Goal: Check status: Check status

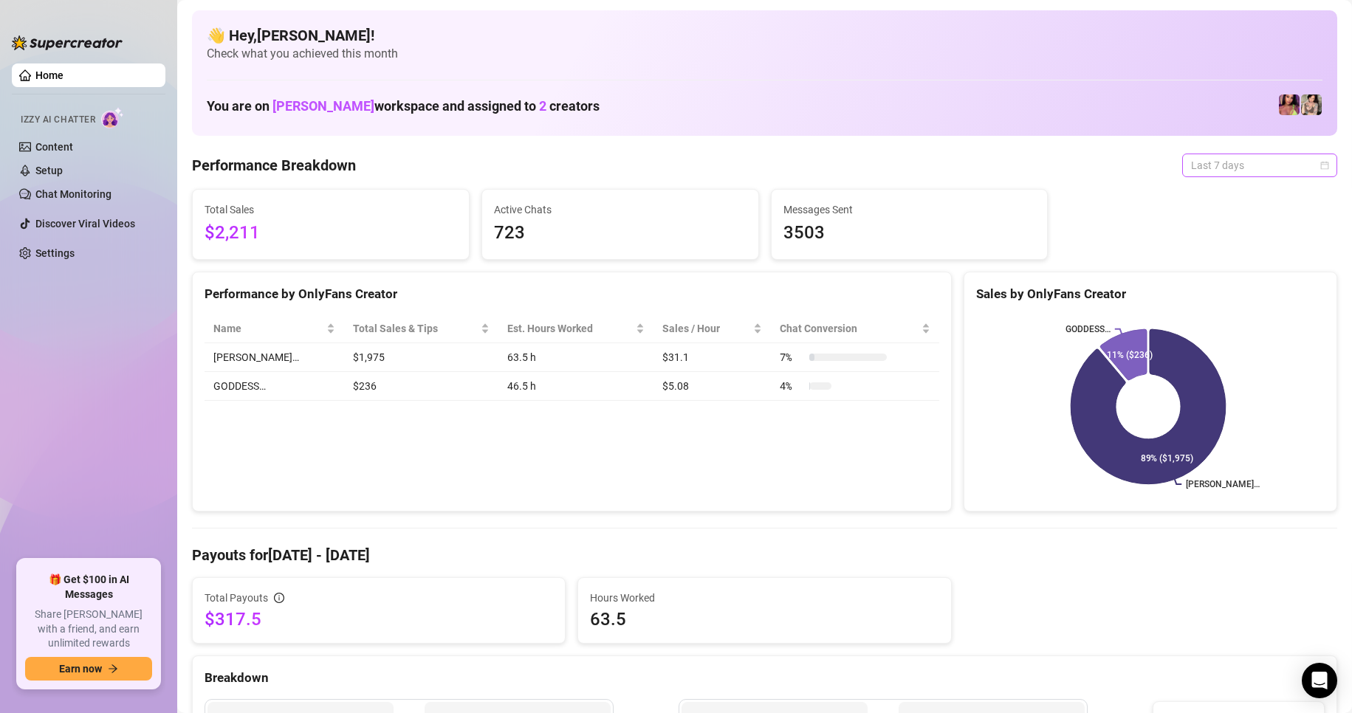
click at [1292, 163] on span "Last 7 days" at bounding box center [1259, 165] width 137 height 22
click at [1213, 285] on div "Custom date" at bounding box center [1246, 289] width 131 height 16
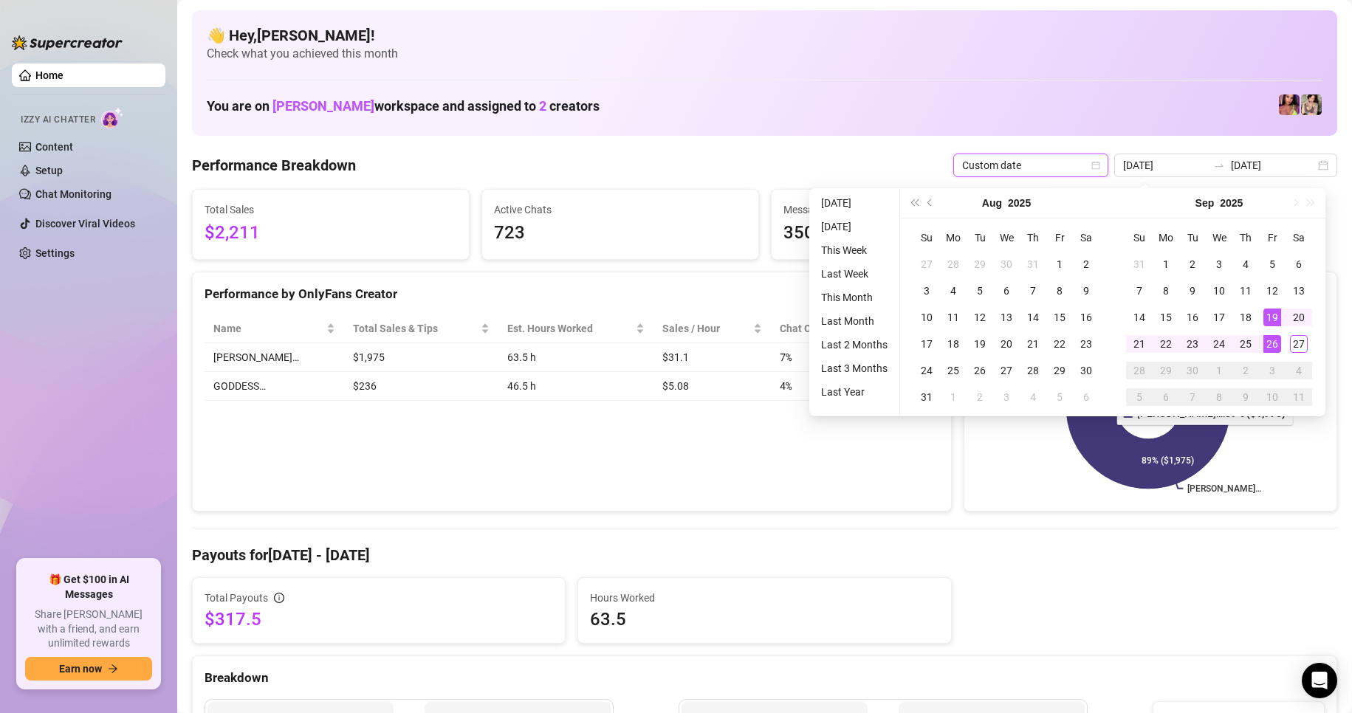
type input "[DATE]"
click at [1267, 341] on div "26" at bounding box center [1272, 344] width 18 height 18
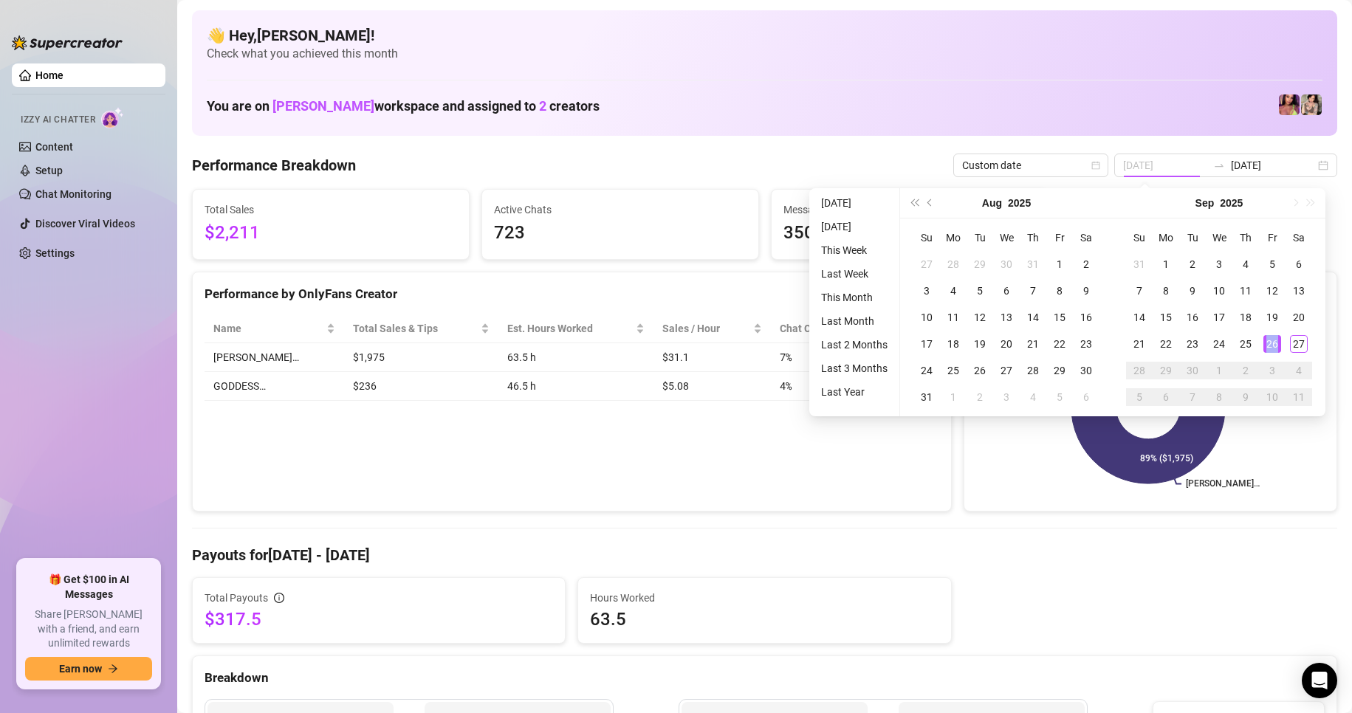
click at [1267, 341] on div "26" at bounding box center [1272, 344] width 18 height 18
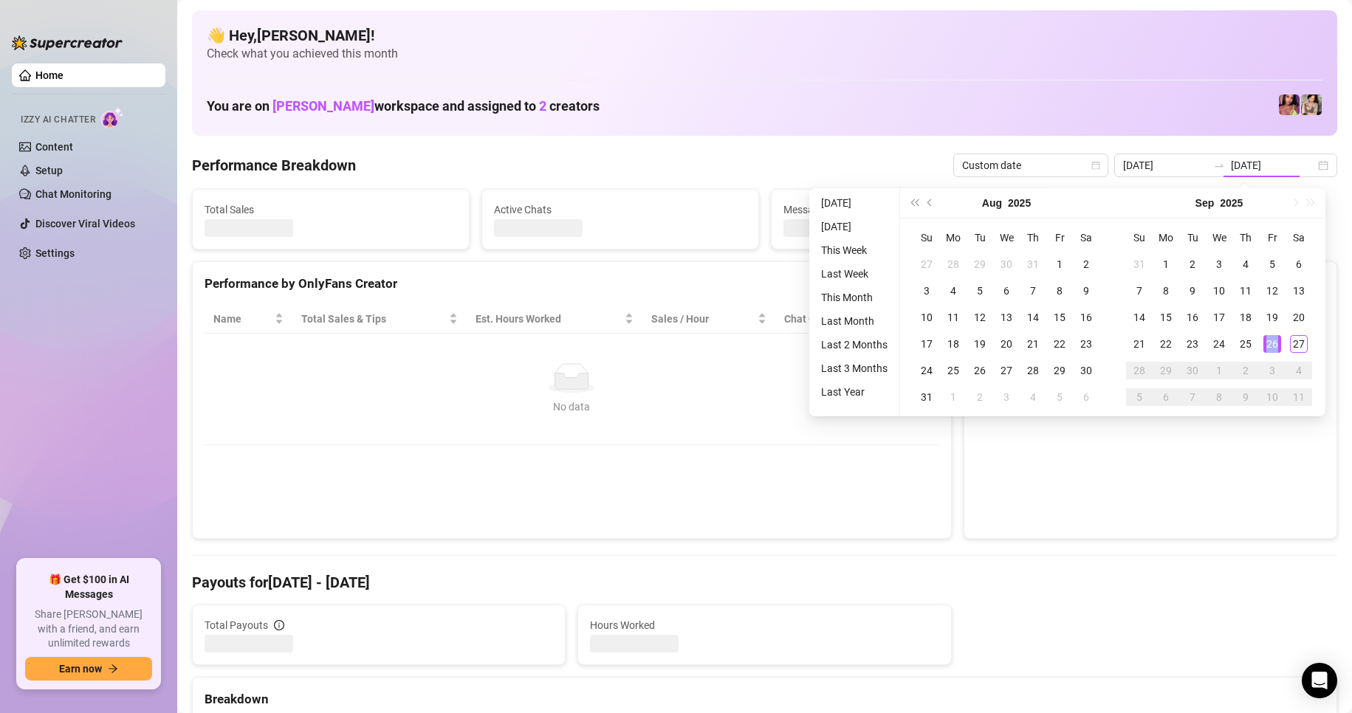
type input "[DATE]"
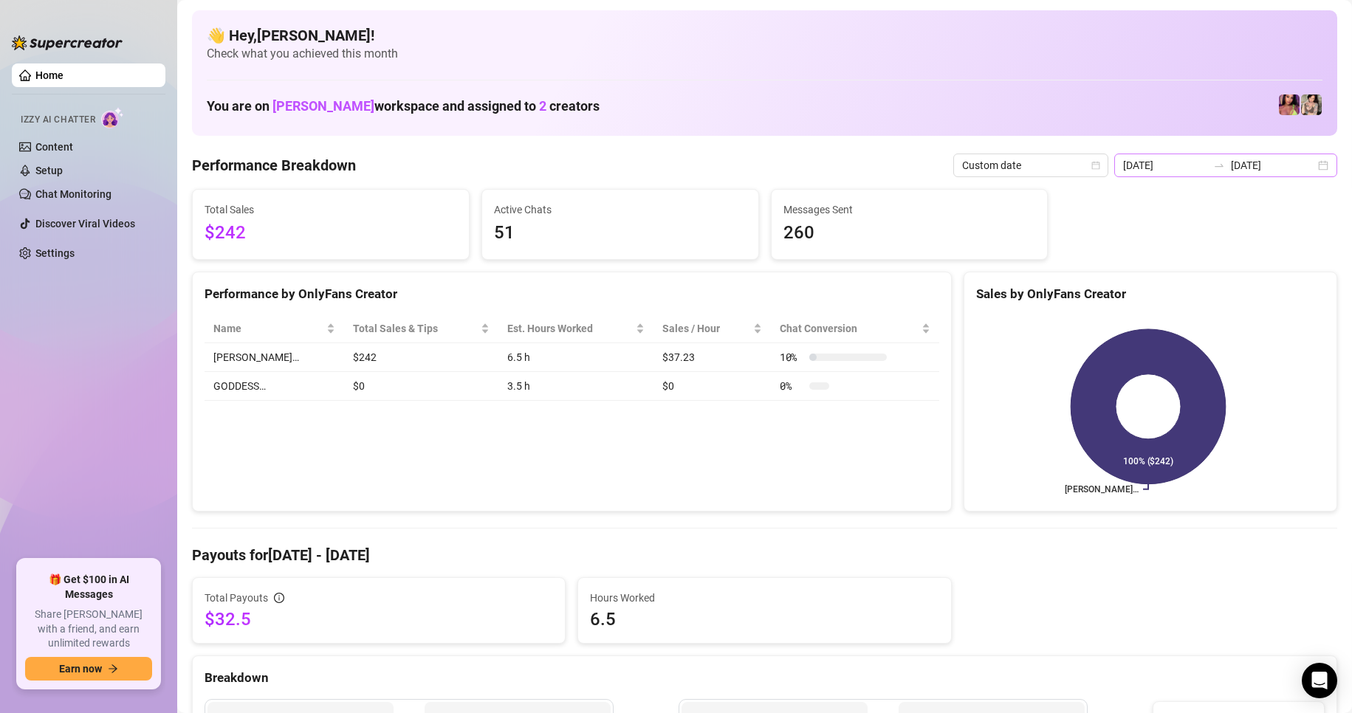
click at [1313, 168] on div "[DATE] [DATE]" at bounding box center [1225, 166] width 223 height 24
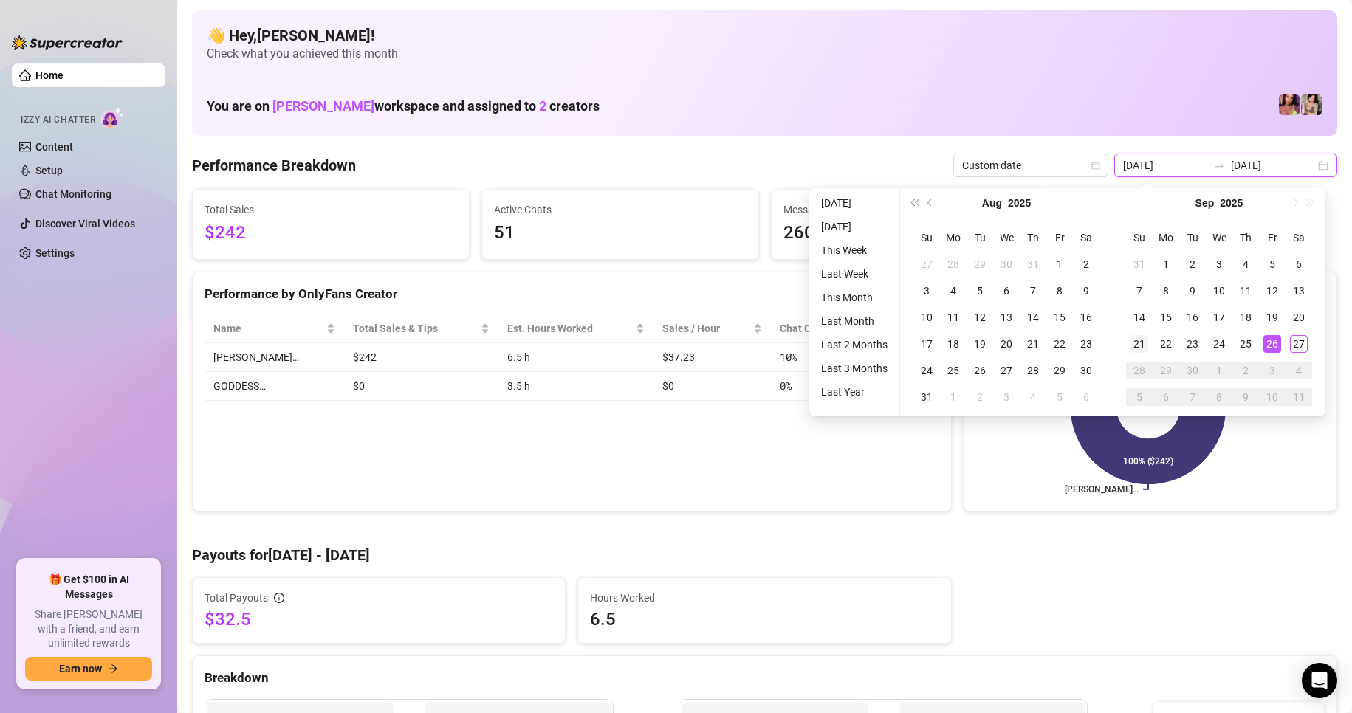
type input "[DATE]"
click at [1138, 338] on div "21" at bounding box center [1139, 344] width 18 height 18
type input "[DATE]"
click at [1304, 346] on div "27" at bounding box center [1299, 344] width 18 height 18
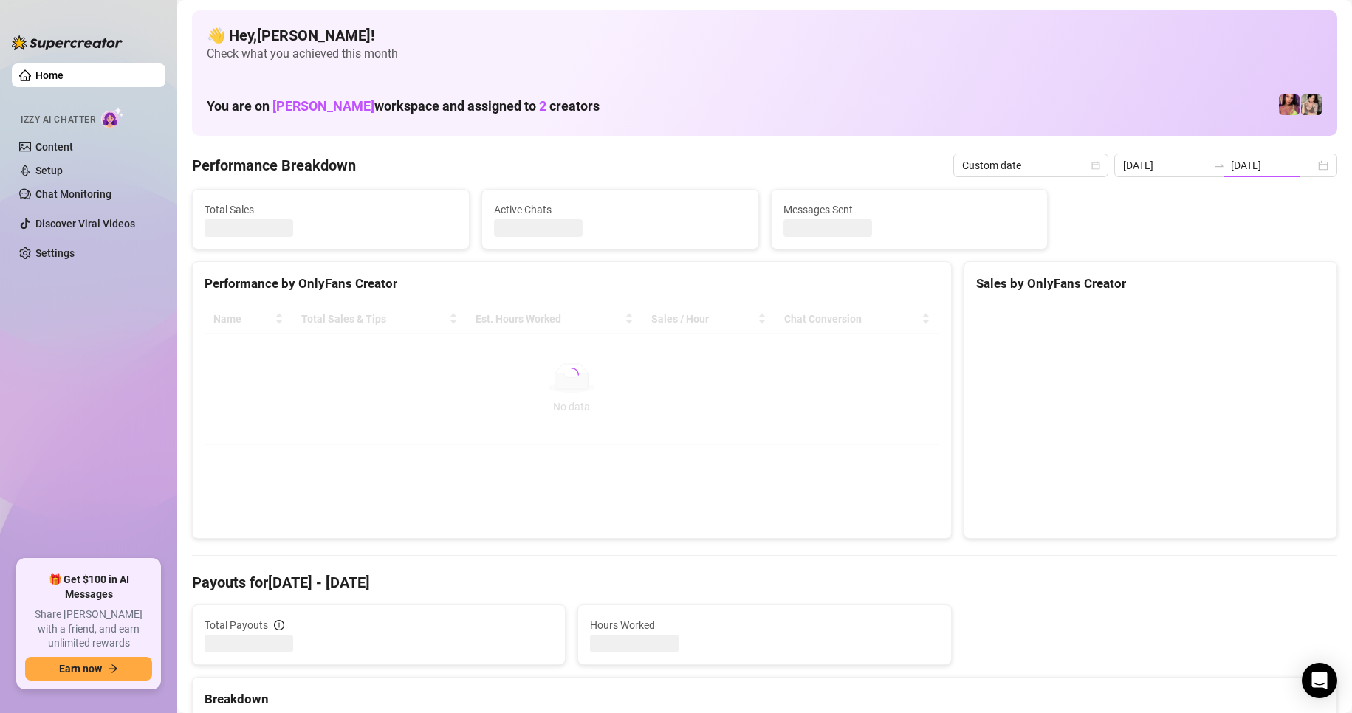
type input "[DATE]"
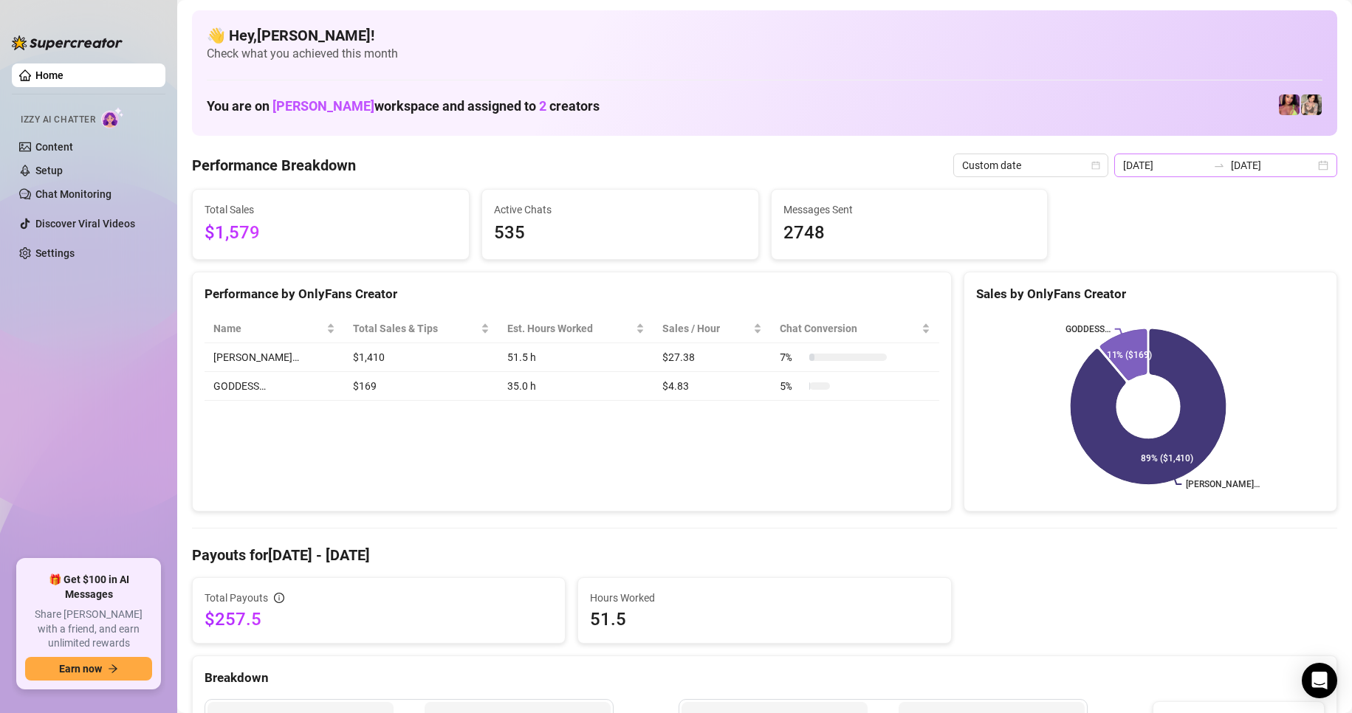
click at [1312, 171] on div "[DATE] [DATE]" at bounding box center [1225, 166] width 223 height 24
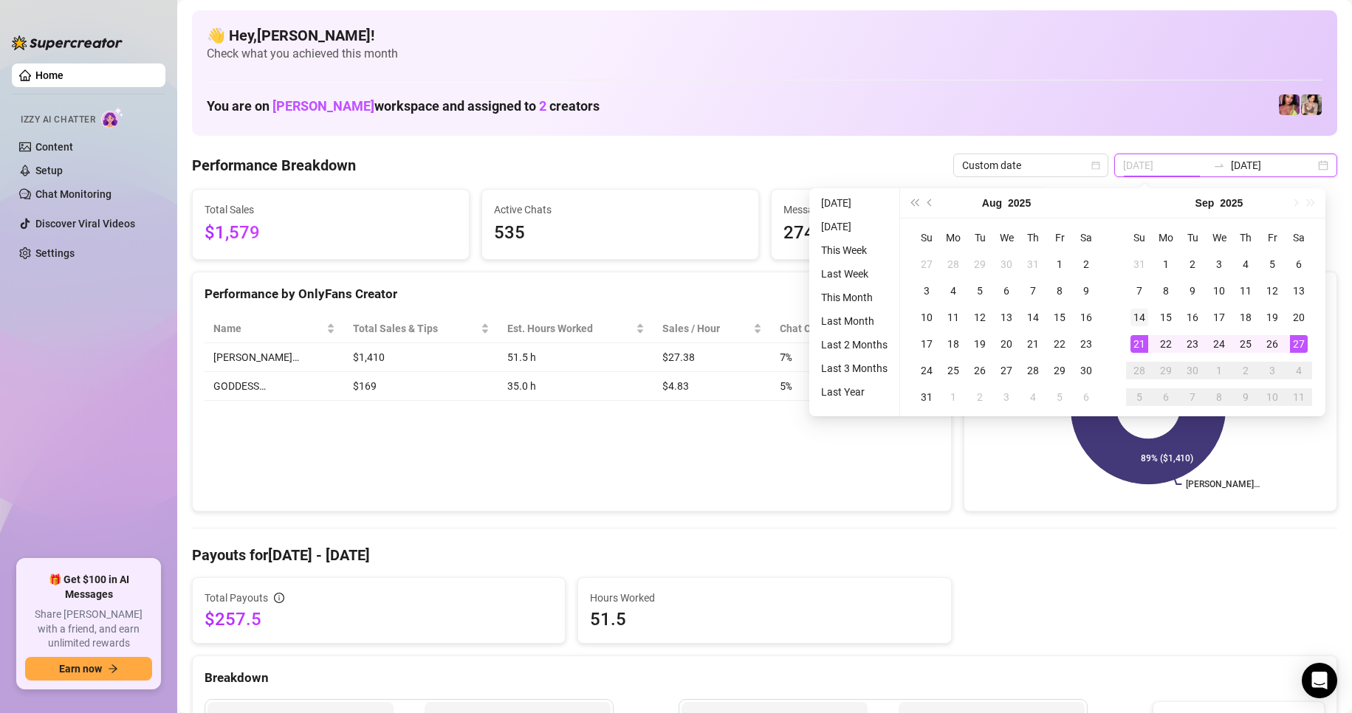
type input "[DATE]"
click at [1136, 313] on div "14" at bounding box center [1139, 318] width 18 height 18
type input "[DATE]"
click at [1288, 313] on td "20" at bounding box center [1298, 317] width 27 height 27
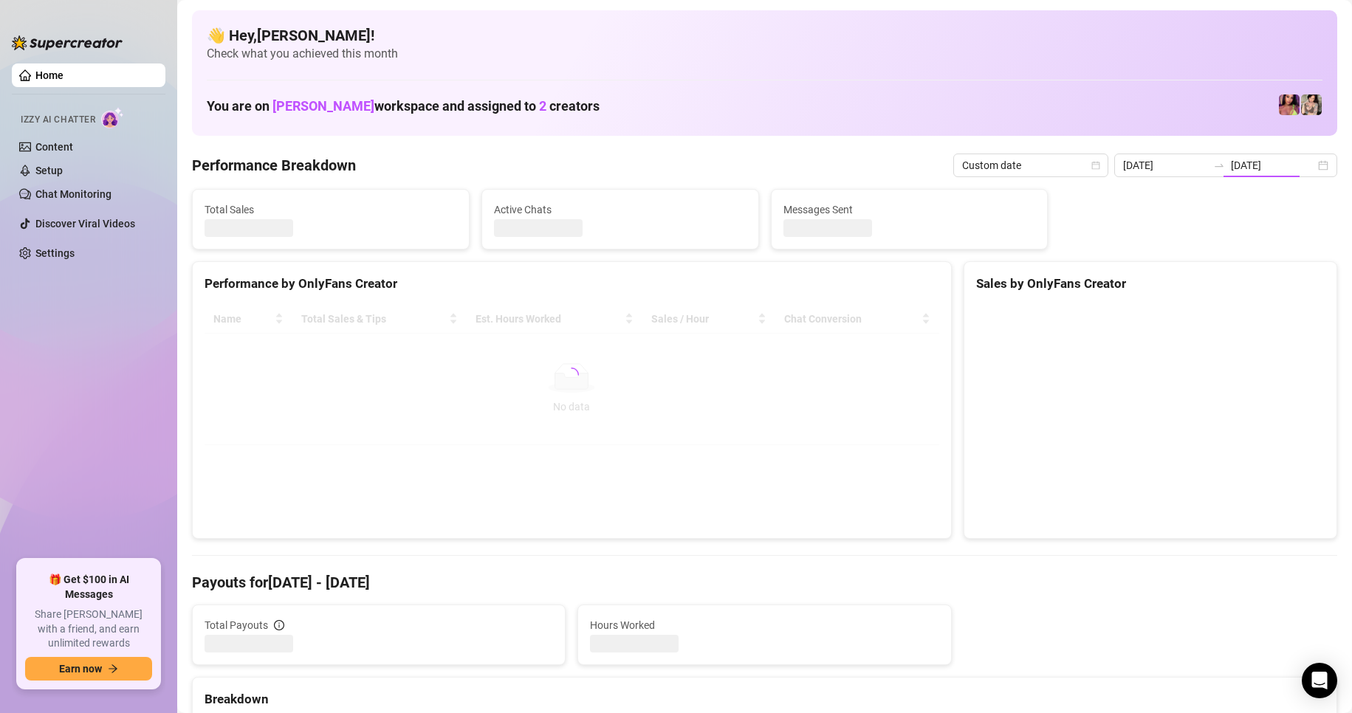
type input "[DATE]"
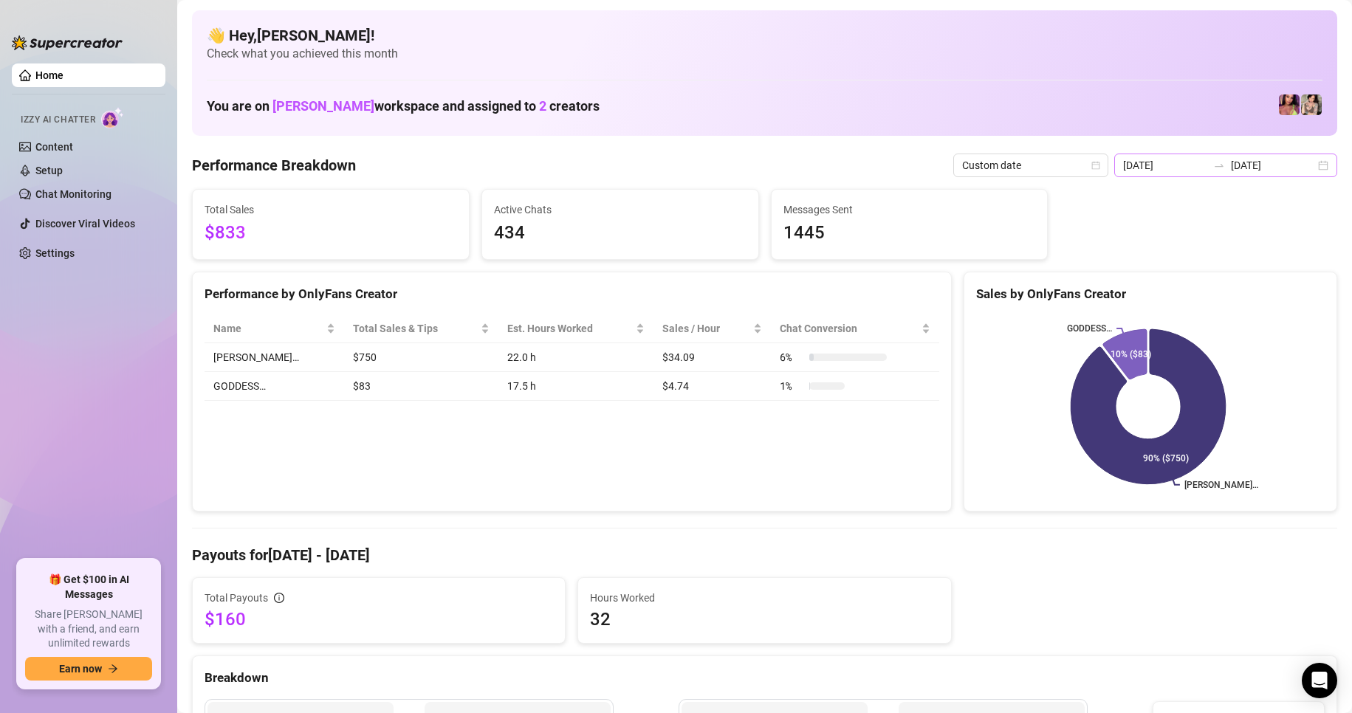
click at [1316, 160] on div "[DATE] [DATE]" at bounding box center [1225, 166] width 223 height 24
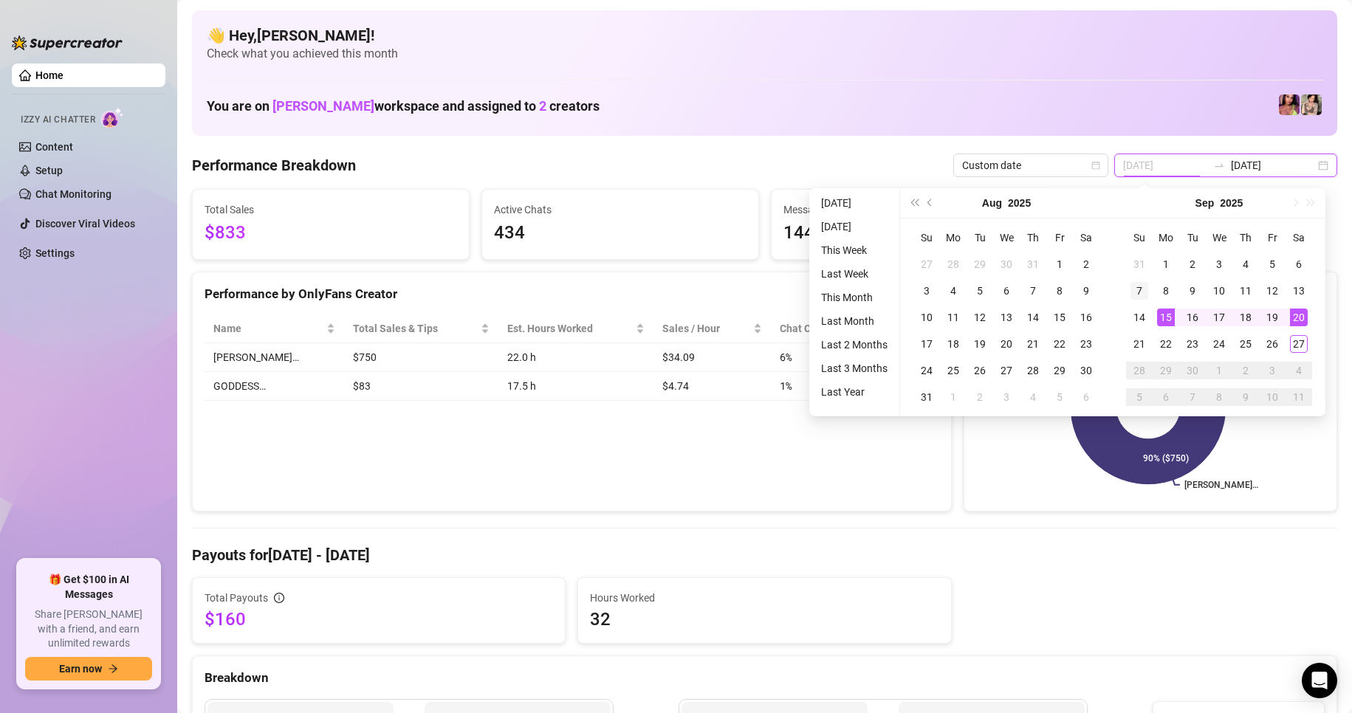
type input "[DATE]"
click at [1145, 292] on div "7" at bounding box center [1139, 291] width 18 height 18
type input "[DATE]"
click at [1290, 285] on div "13" at bounding box center [1299, 291] width 18 height 18
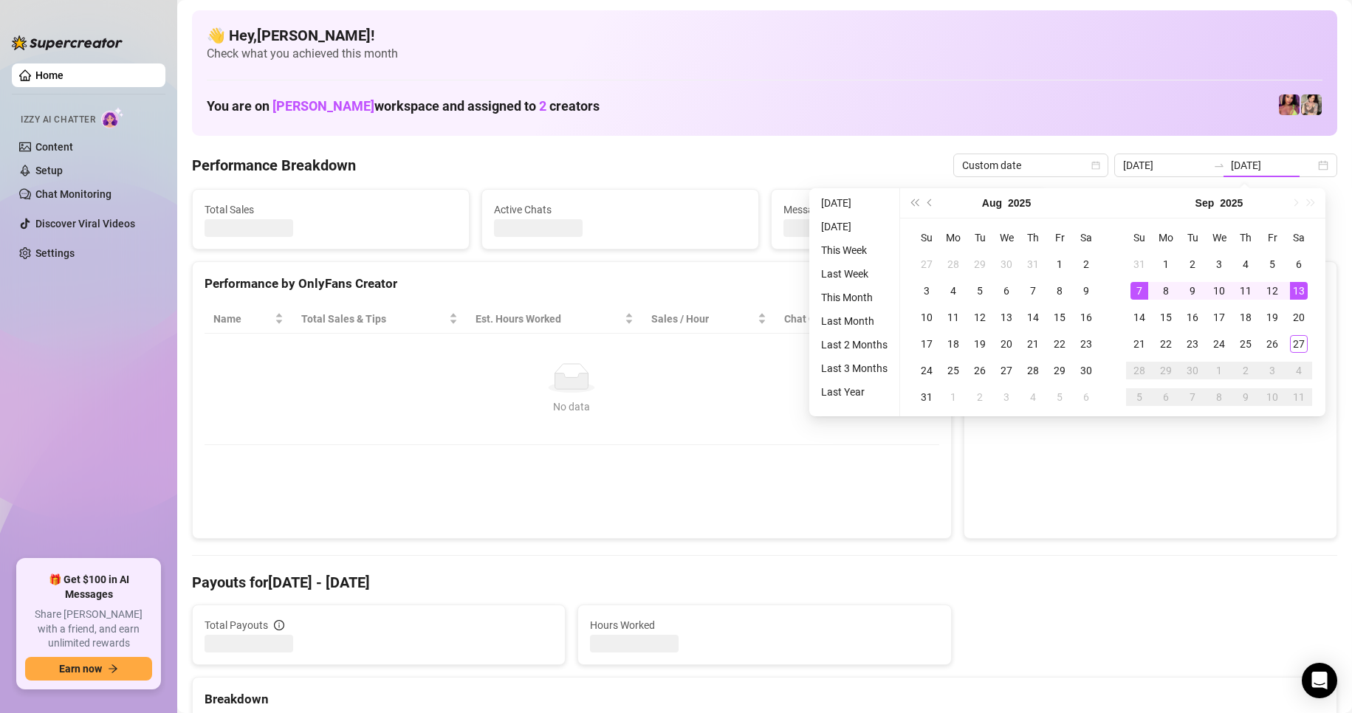
type input "[DATE]"
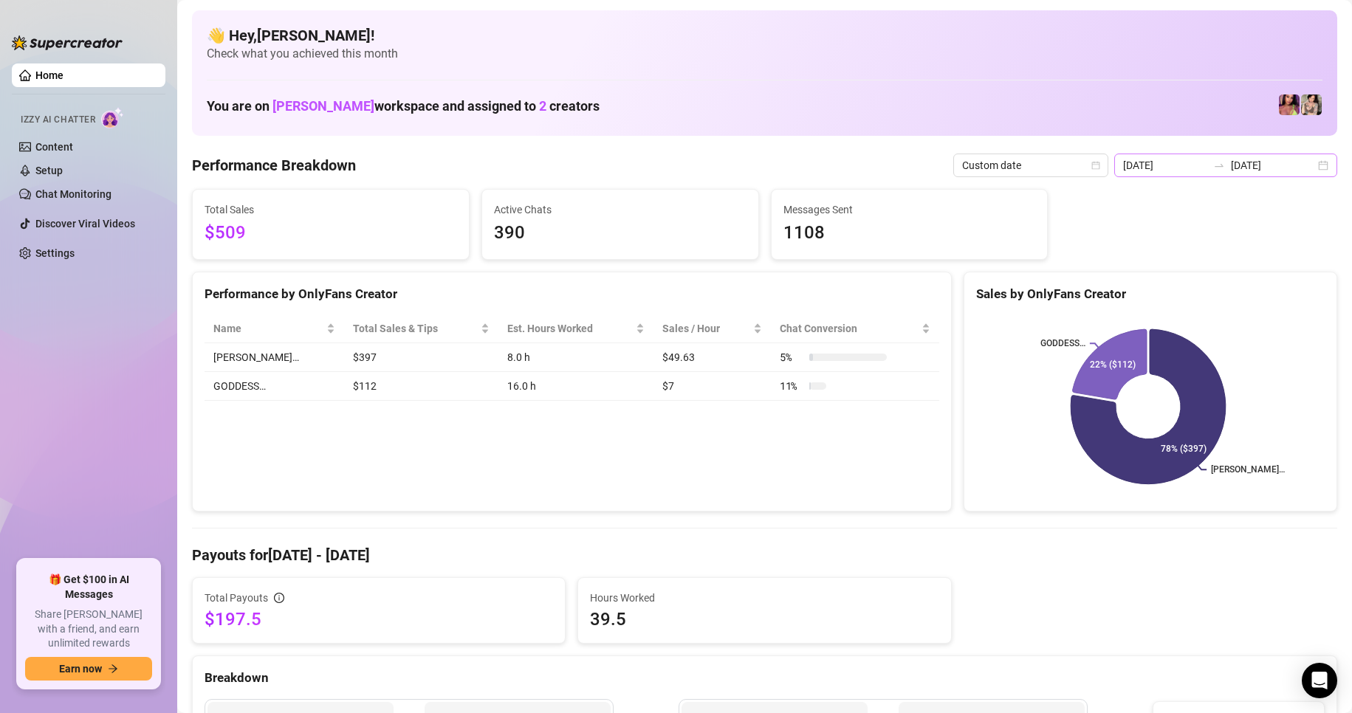
click at [1306, 165] on div "[DATE] [DATE]" at bounding box center [1225, 166] width 223 height 24
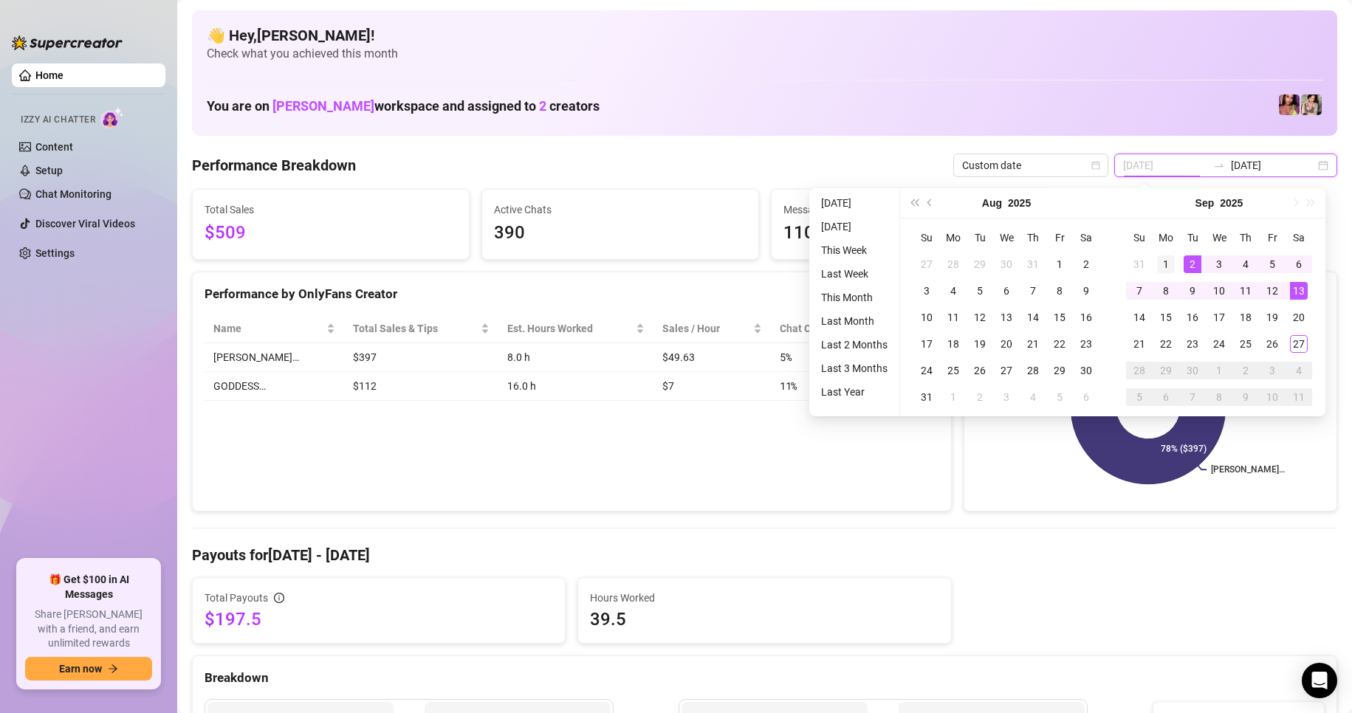
type input "[DATE]"
click at [1166, 267] on div "1" at bounding box center [1166, 264] width 18 height 18
type input "[DATE]"
click at [1304, 257] on div "6" at bounding box center [1299, 264] width 18 height 18
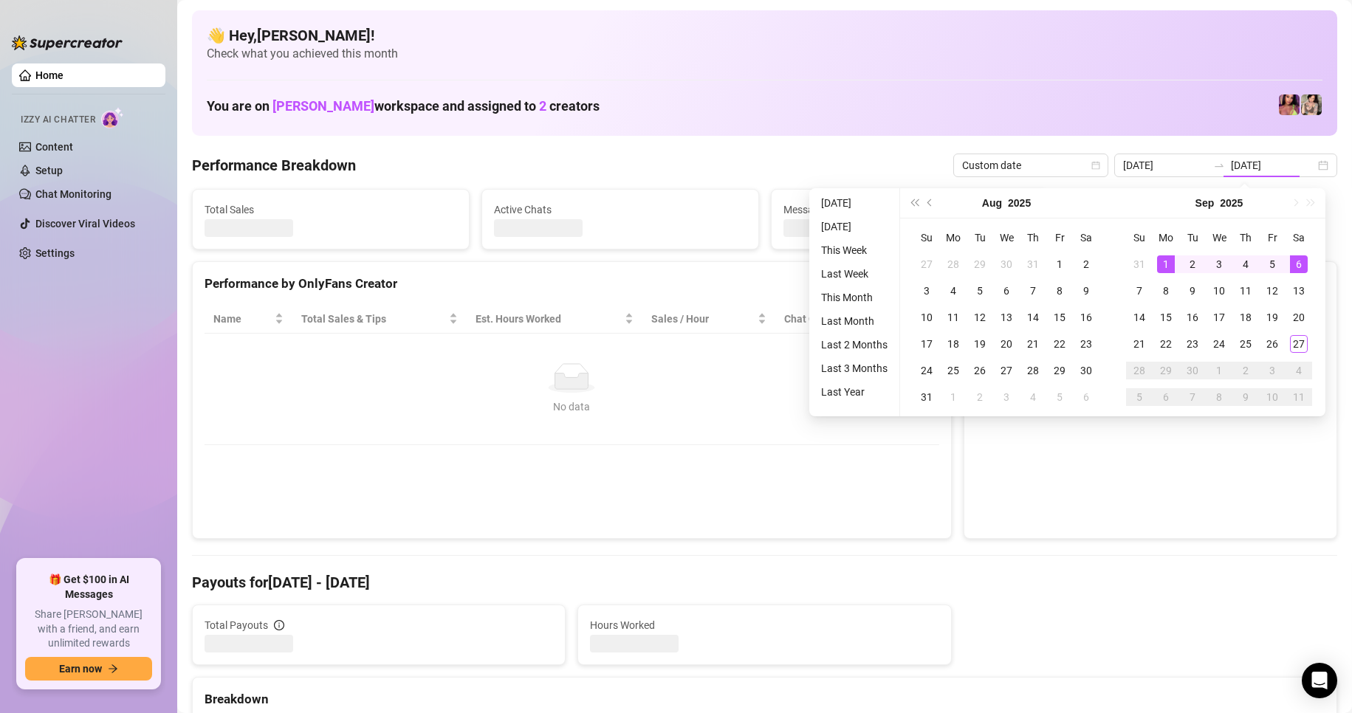
type input "[DATE]"
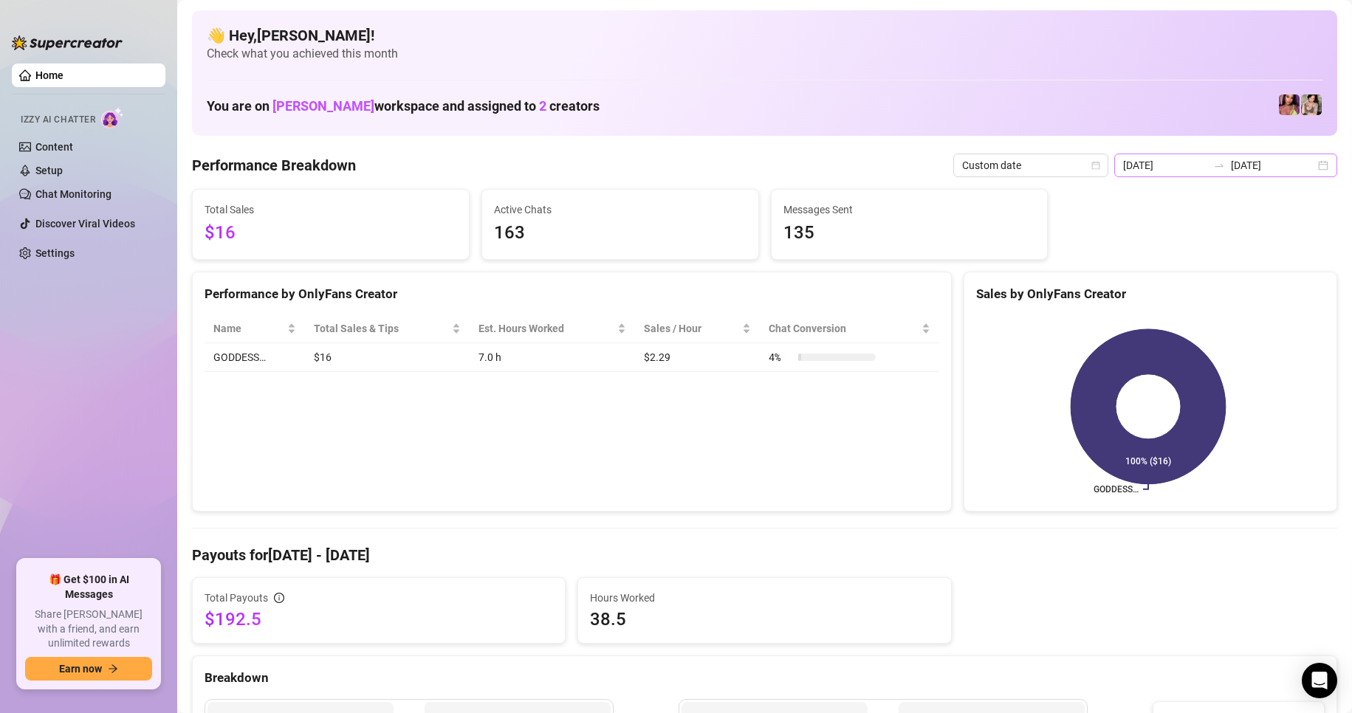
click at [1312, 165] on div "[DATE] [DATE]" at bounding box center [1225, 166] width 223 height 24
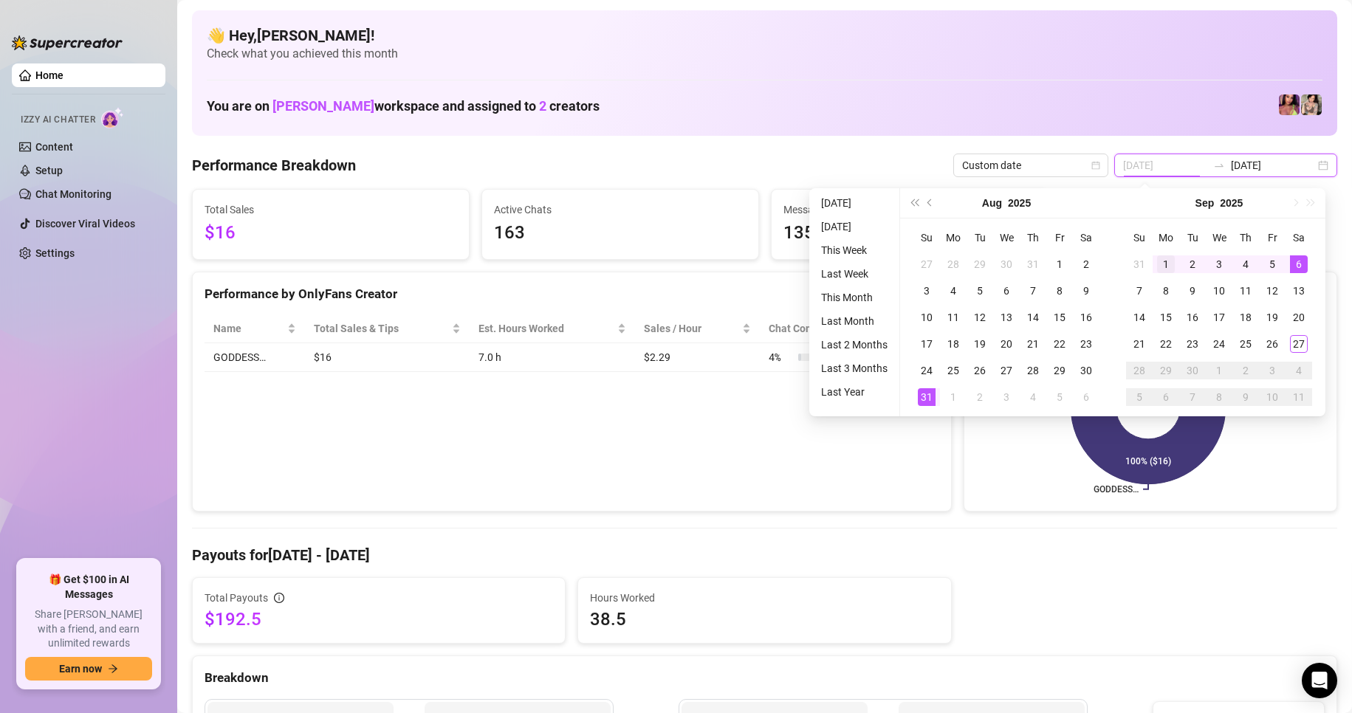
type input "[DATE]"
click at [1157, 264] on div "1" at bounding box center [1166, 264] width 18 height 18
type input "[DATE]"
click at [1294, 340] on div "27" at bounding box center [1299, 344] width 18 height 18
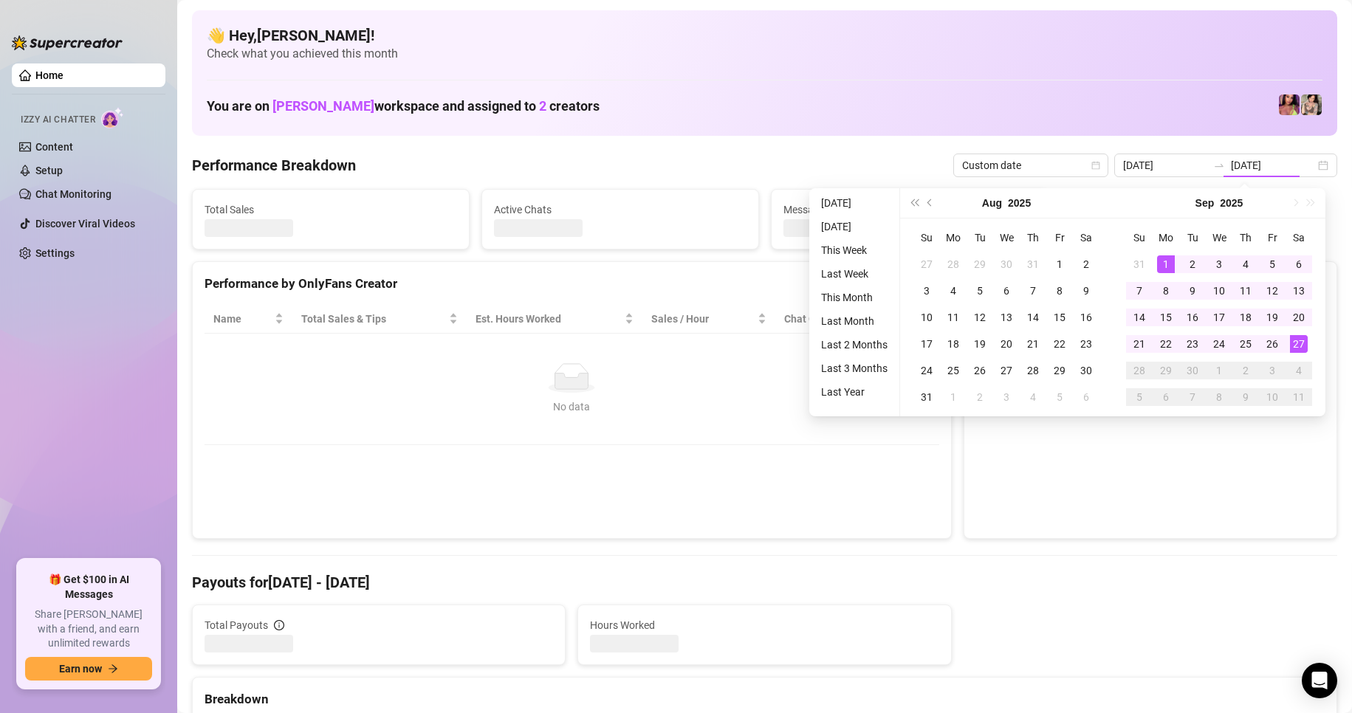
type input "[DATE]"
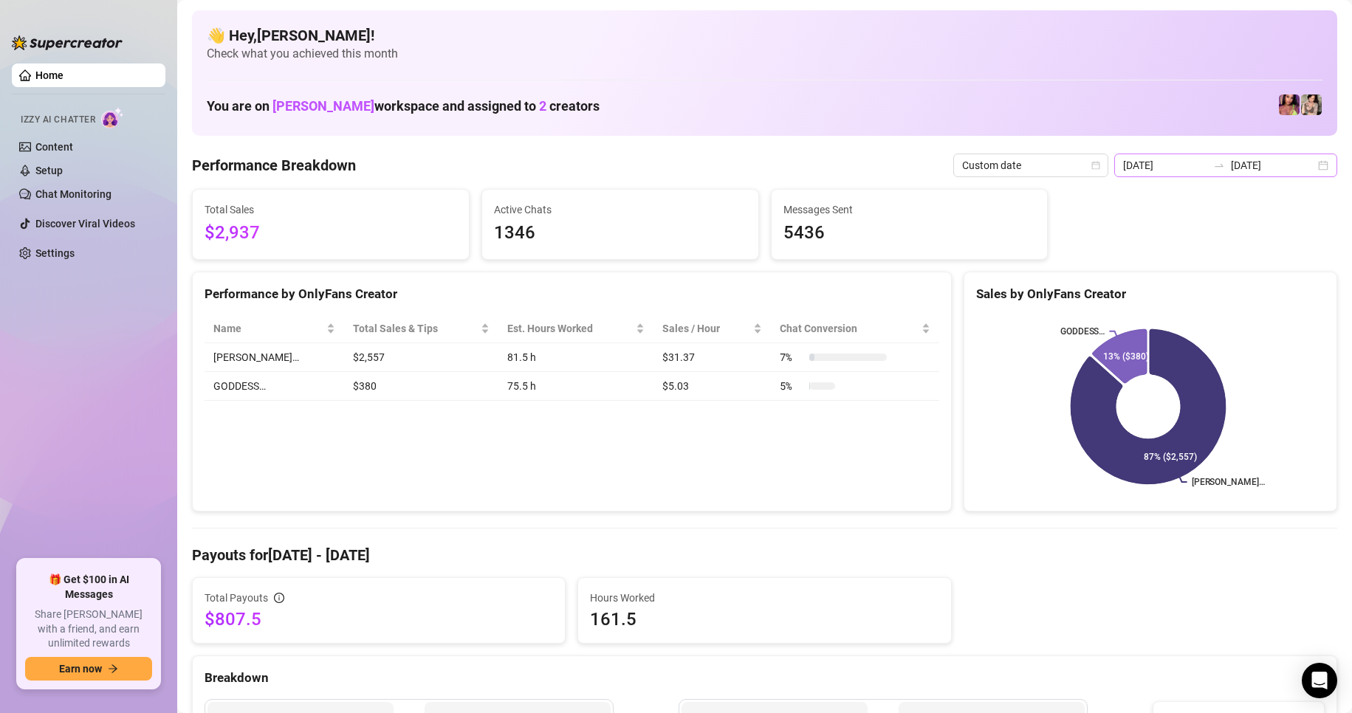
click at [1310, 176] on div "[DATE] [DATE]" at bounding box center [1225, 166] width 223 height 24
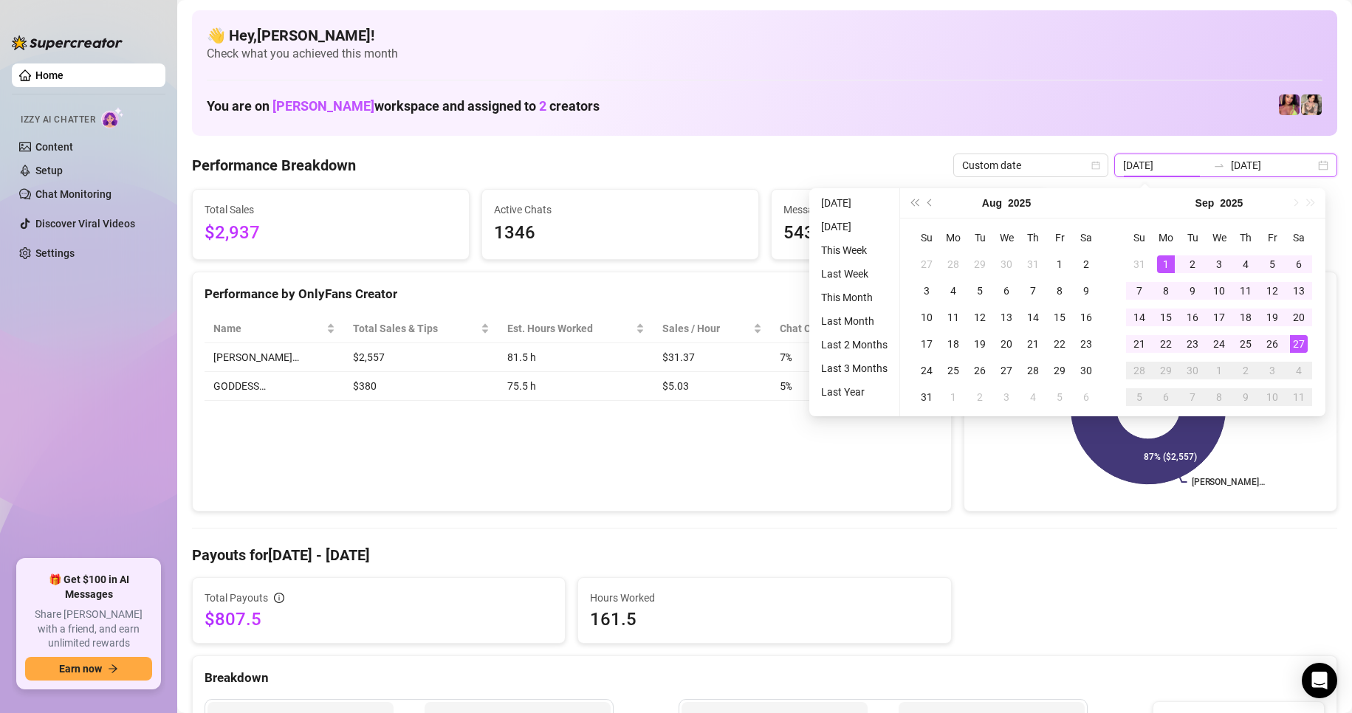
type input "[DATE]"
click at [1302, 346] on div "27" at bounding box center [1299, 344] width 18 height 18
type input "[DATE]"
